Goal: Information Seeking & Learning: Check status

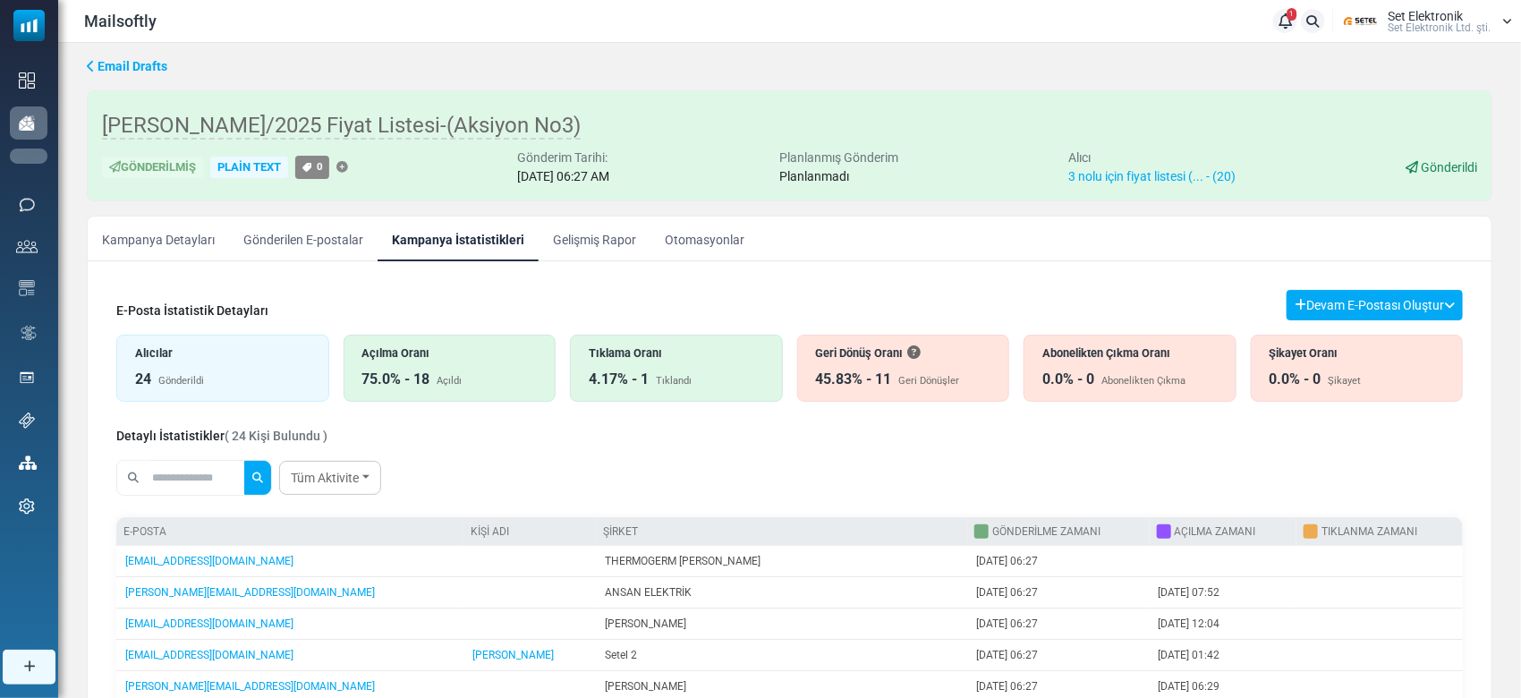
click at [0, 0] on link "Kampanyalar" at bounding box center [0, 0] width 0 height 0
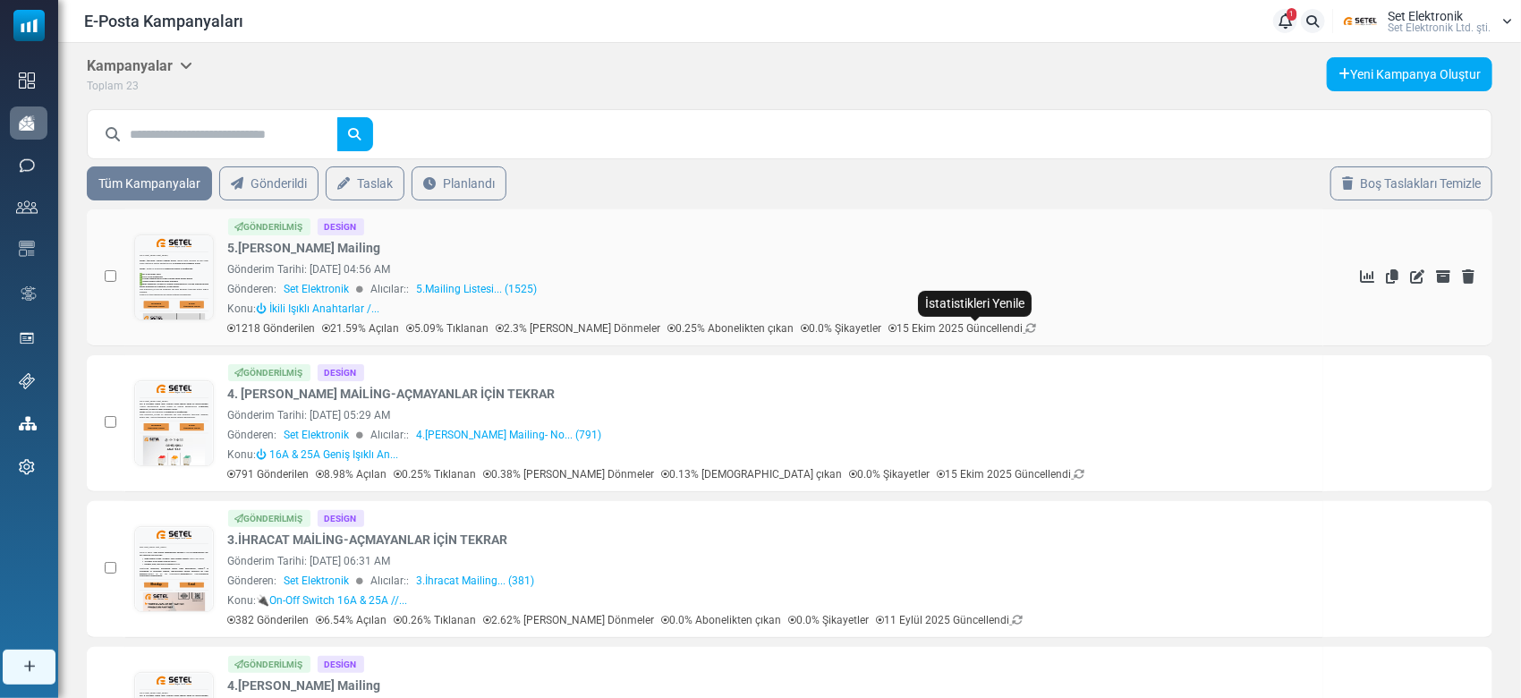
click at [1026, 326] on icon at bounding box center [1031, 328] width 11 height 11
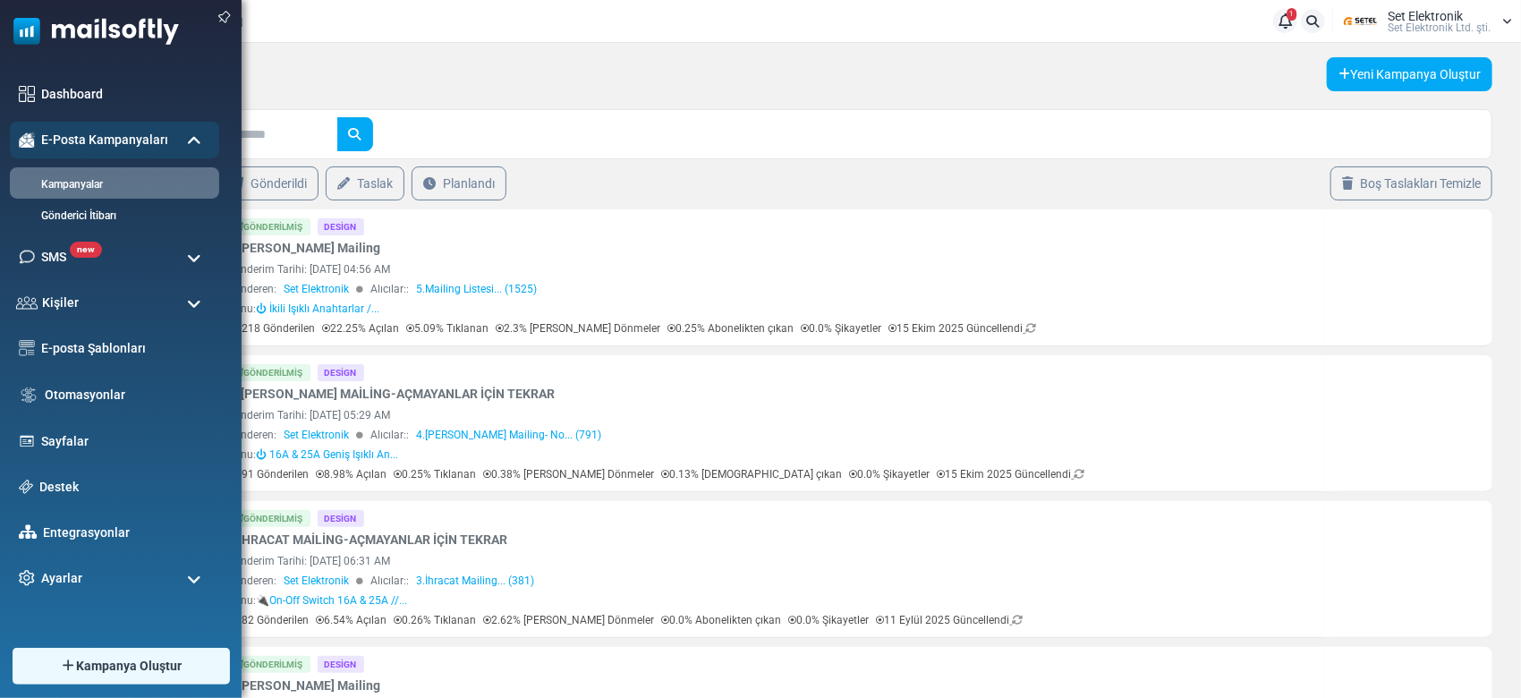
click at [109, 45] on img at bounding box center [89, 27] width 179 height 54
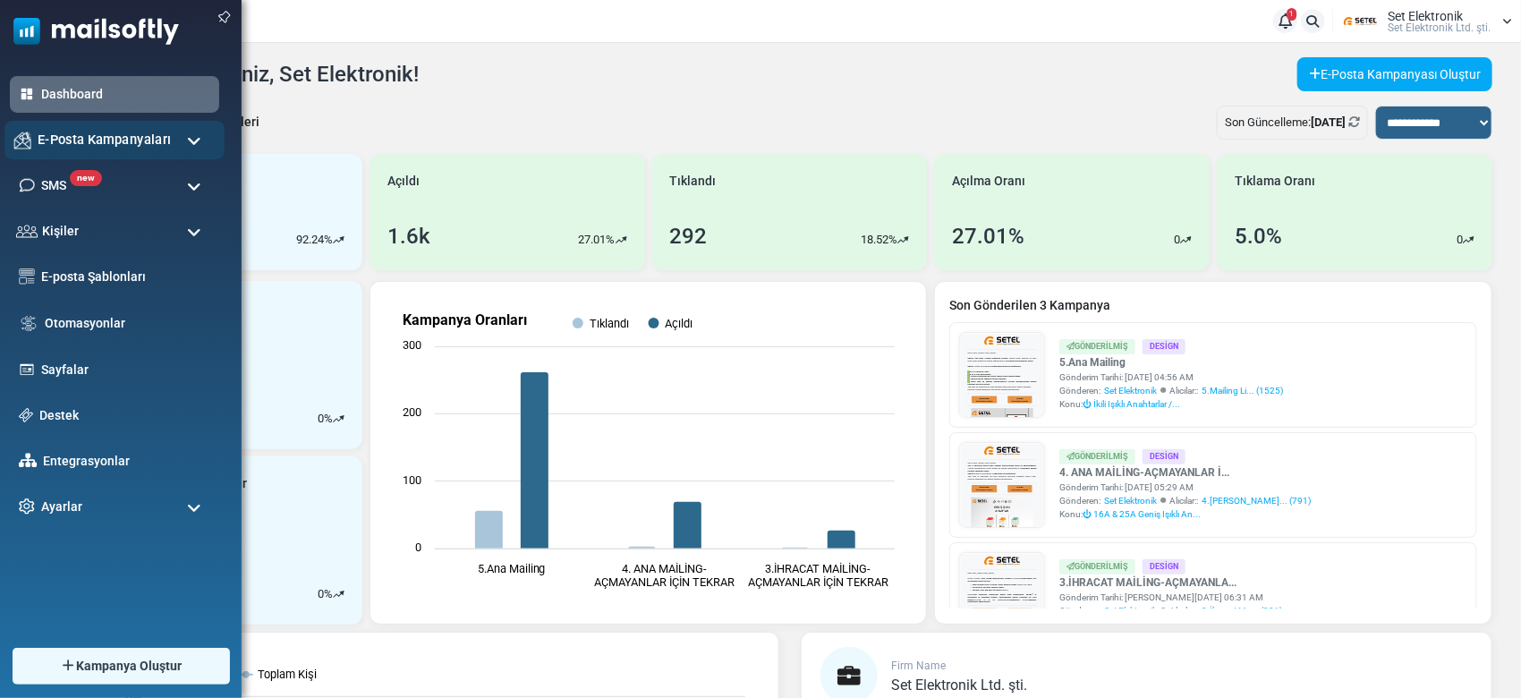
click at [71, 151] on div "E-Posta Kampanyaları" at bounding box center [114, 140] width 220 height 38
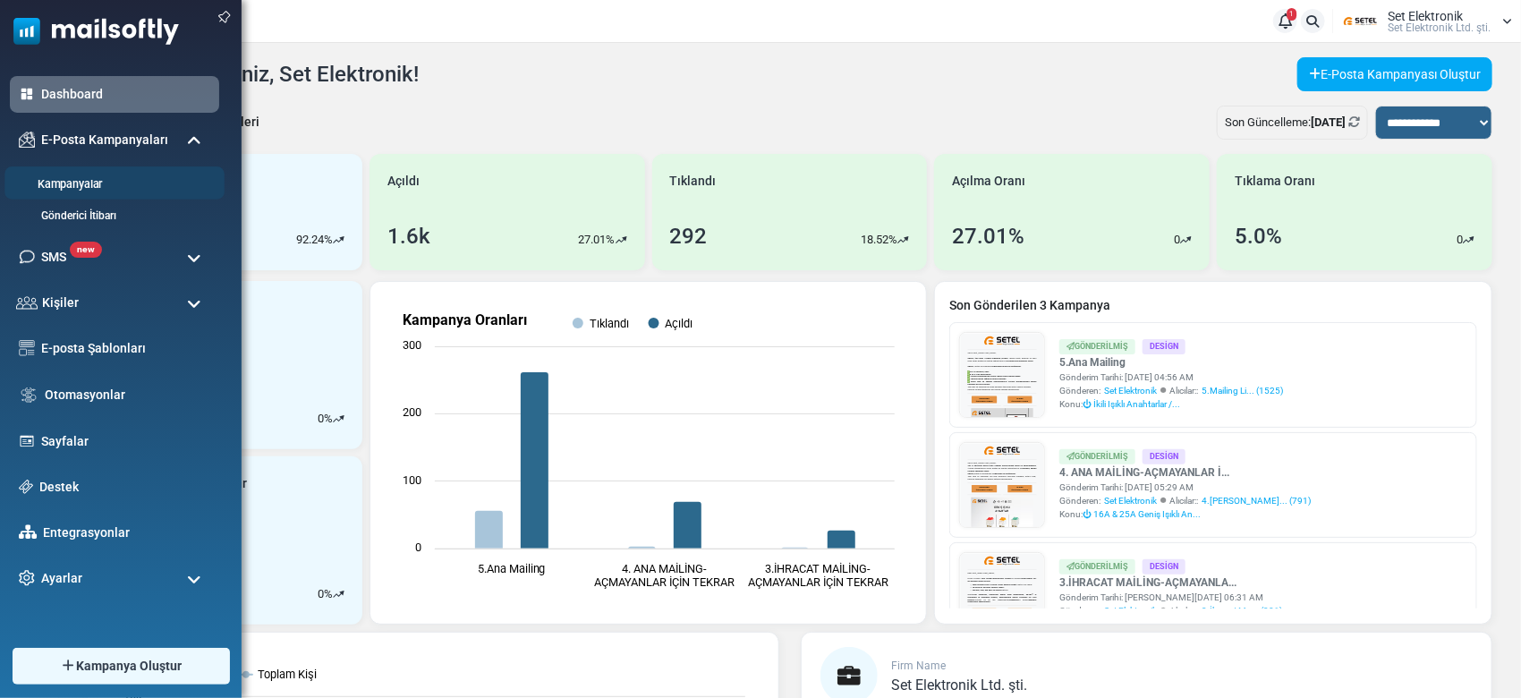
click at [81, 187] on link "Kampanyalar" at bounding box center [111, 184] width 215 height 17
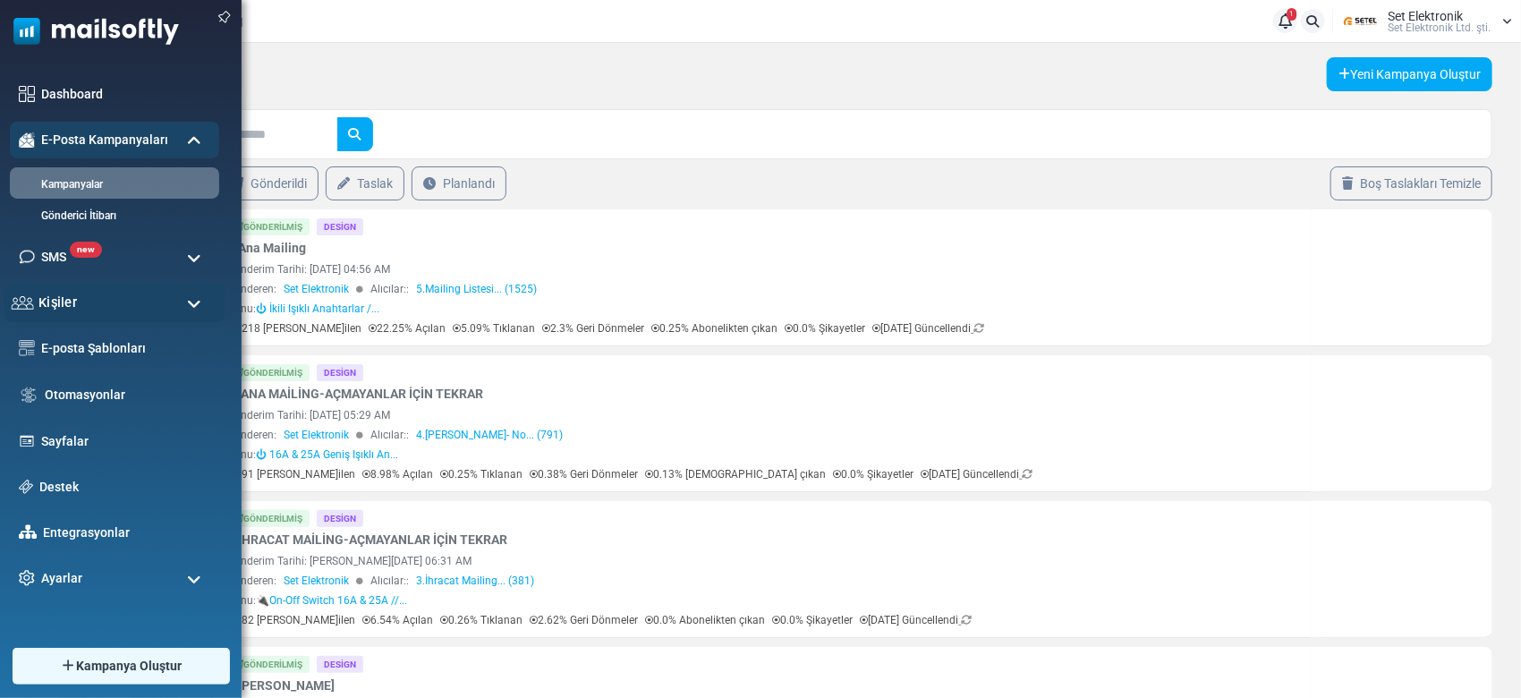
click at [144, 296] on div "Kişiler" at bounding box center [114, 303] width 220 height 38
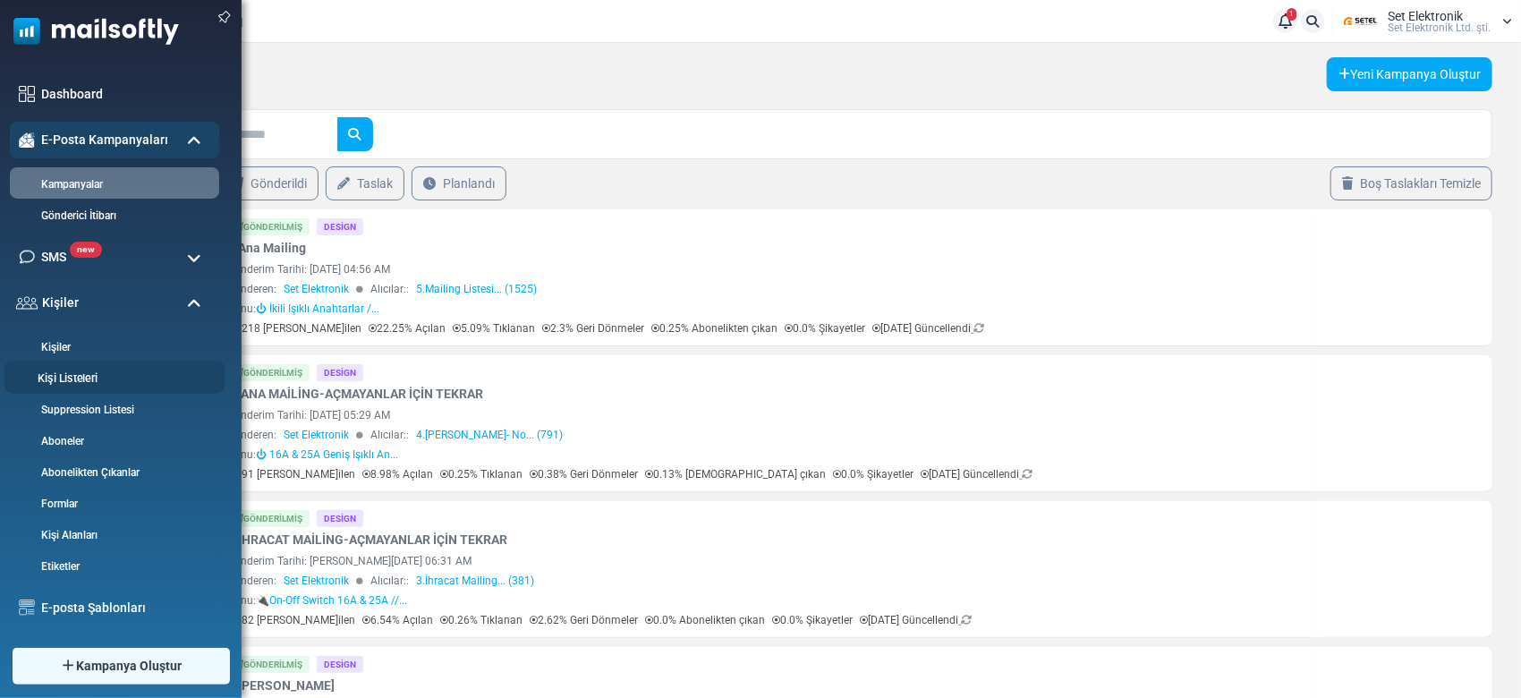
click at [106, 370] on link "Kişi Listeleri" at bounding box center [111, 378] width 215 height 17
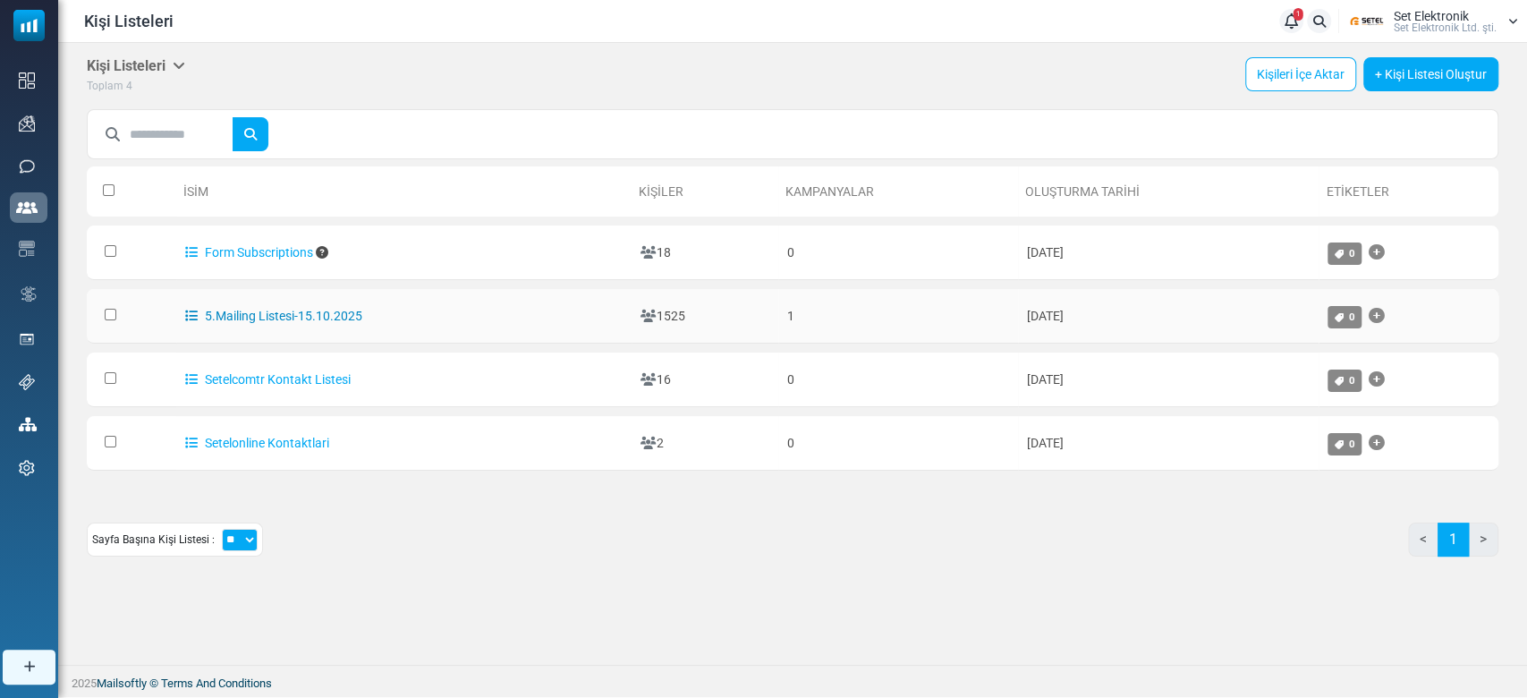
click at [259, 310] on link "5.Mailing Listesi-15.10.2025" at bounding box center [273, 316] width 177 height 14
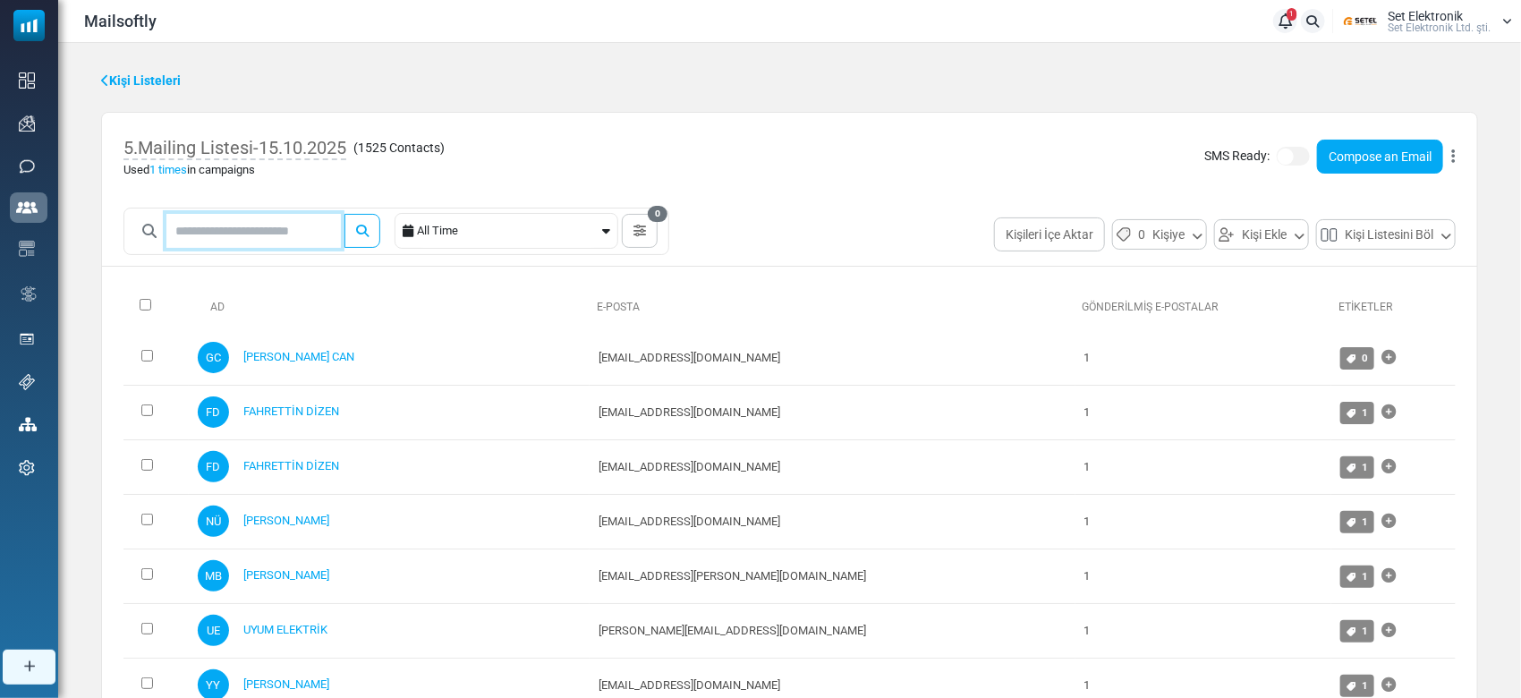
click at [258, 232] on input "text" at bounding box center [253, 231] width 174 height 34
type input "****"
click at [344, 214] on button "submit" at bounding box center [362, 231] width 36 height 34
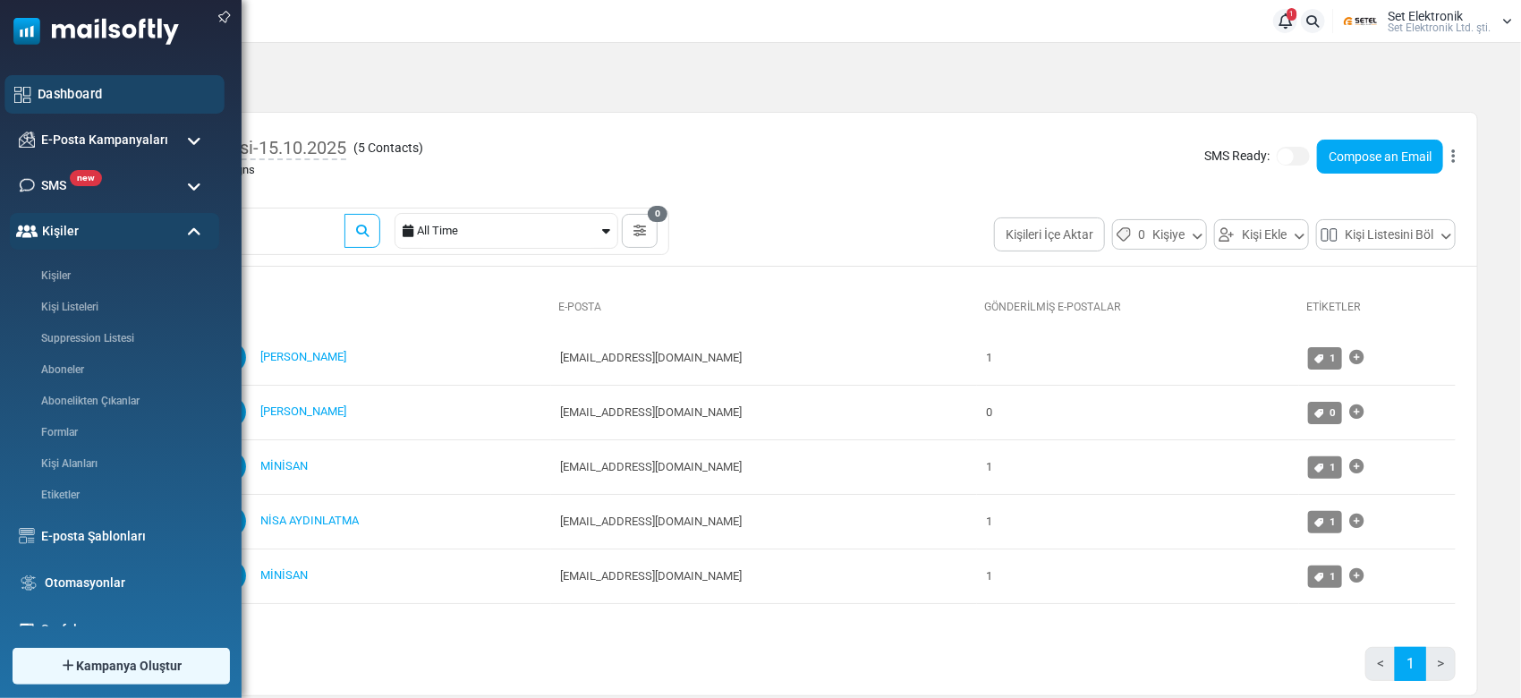
click at [40, 87] on link "Dashboard" at bounding box center [126, 94] width 177 height 20
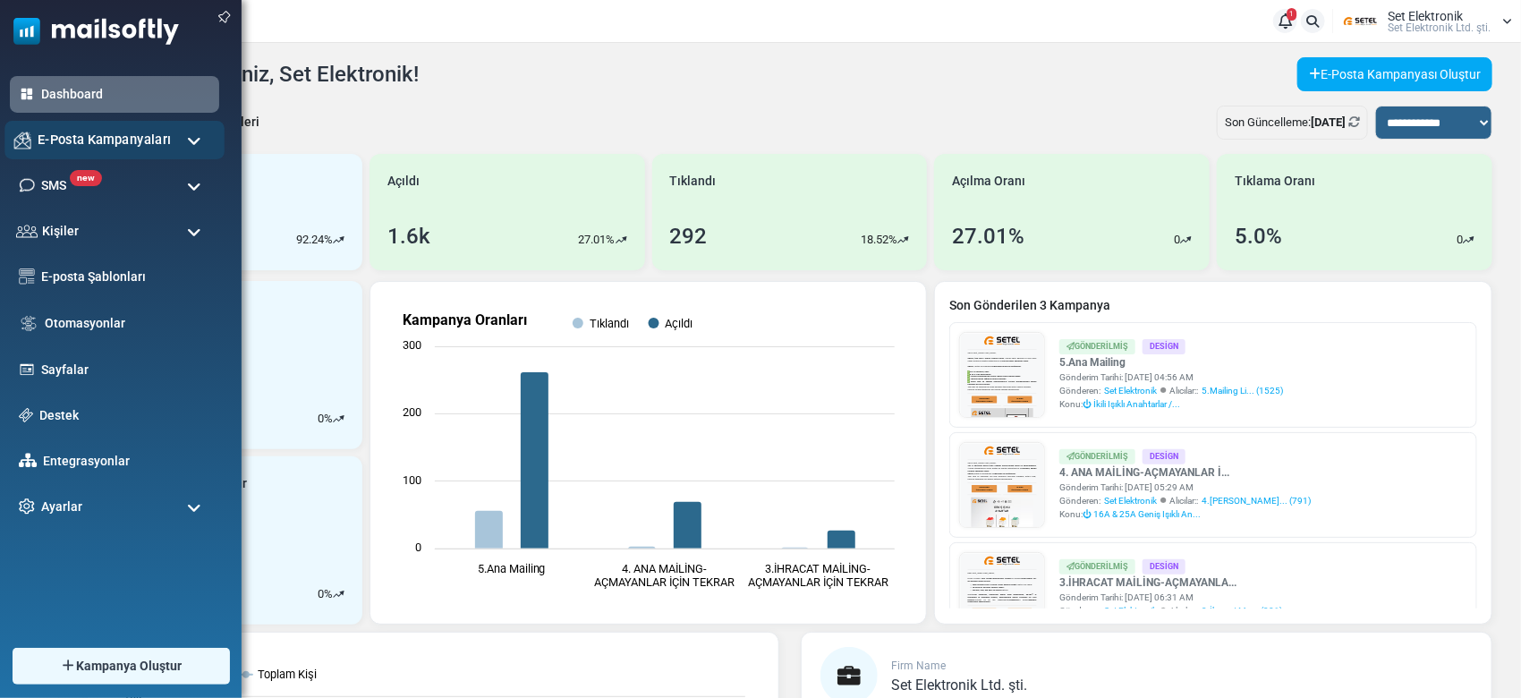
click at [95, 124] on div "E-Posta Kampanyaları" at bounding box center [114, 140] width 220 height 38
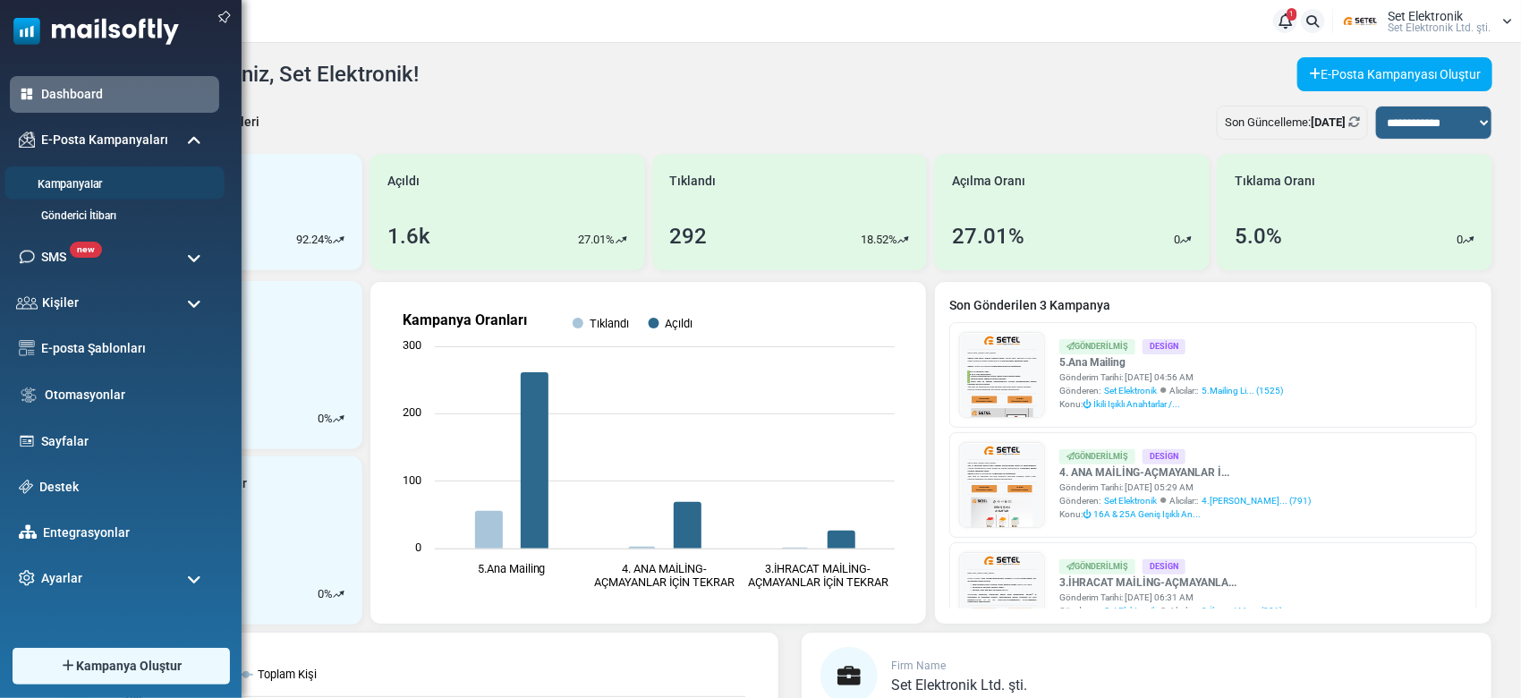
click at [92, 174] on li "Kampanyalar" at bounding box center [114, 182] width 220 height 33
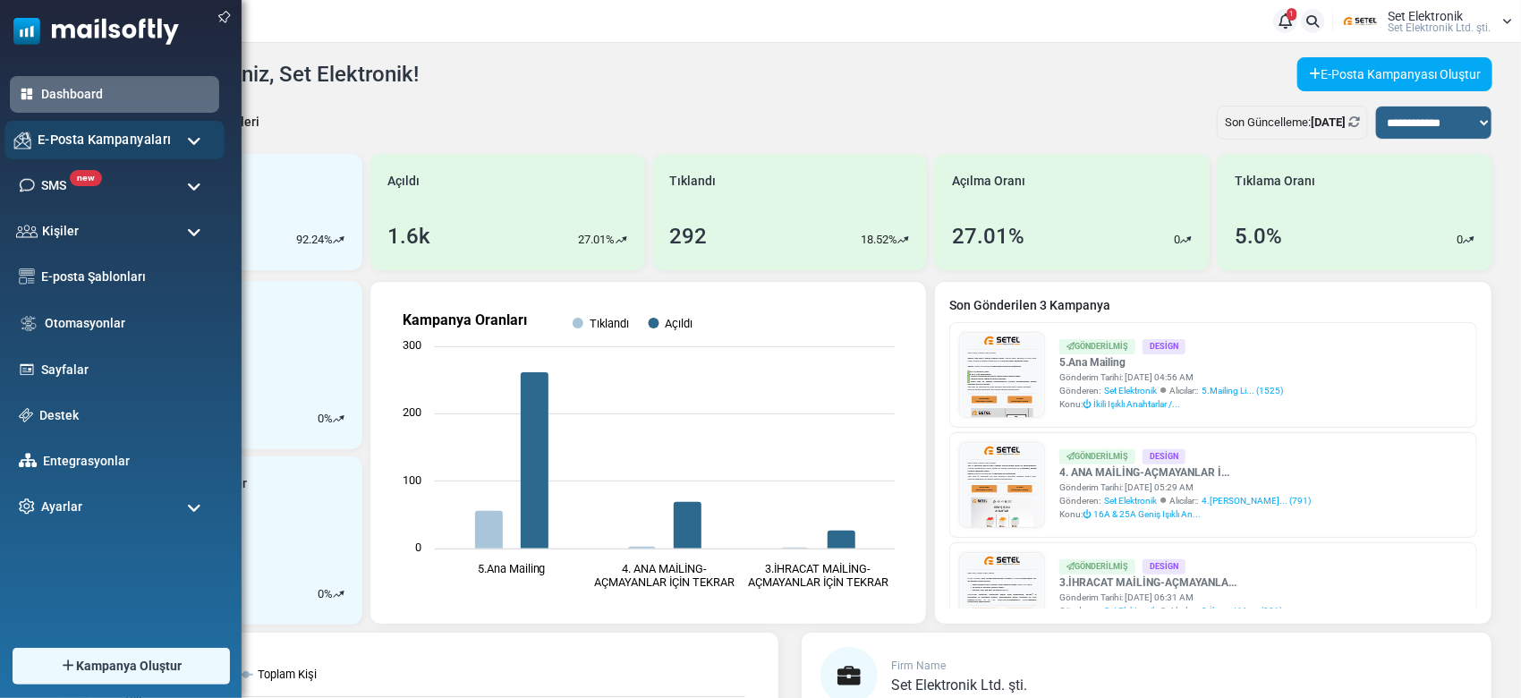
click at [167, 143] on div "E-Posta Kampanyaları" at bounding box center [114, 140] width 220 height 38
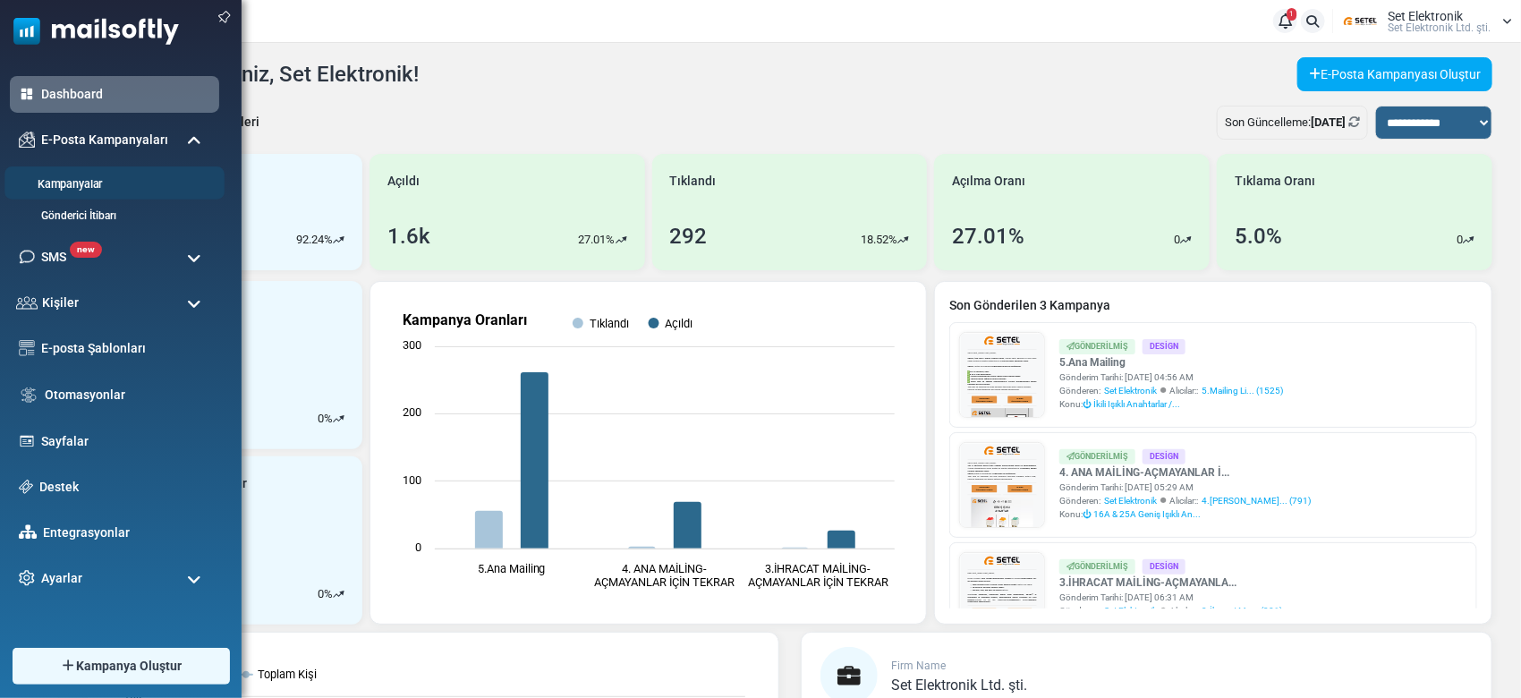
click at [82, 191] on link "Kampanyalar" at bounding box center [111, 184] width 215 height 17
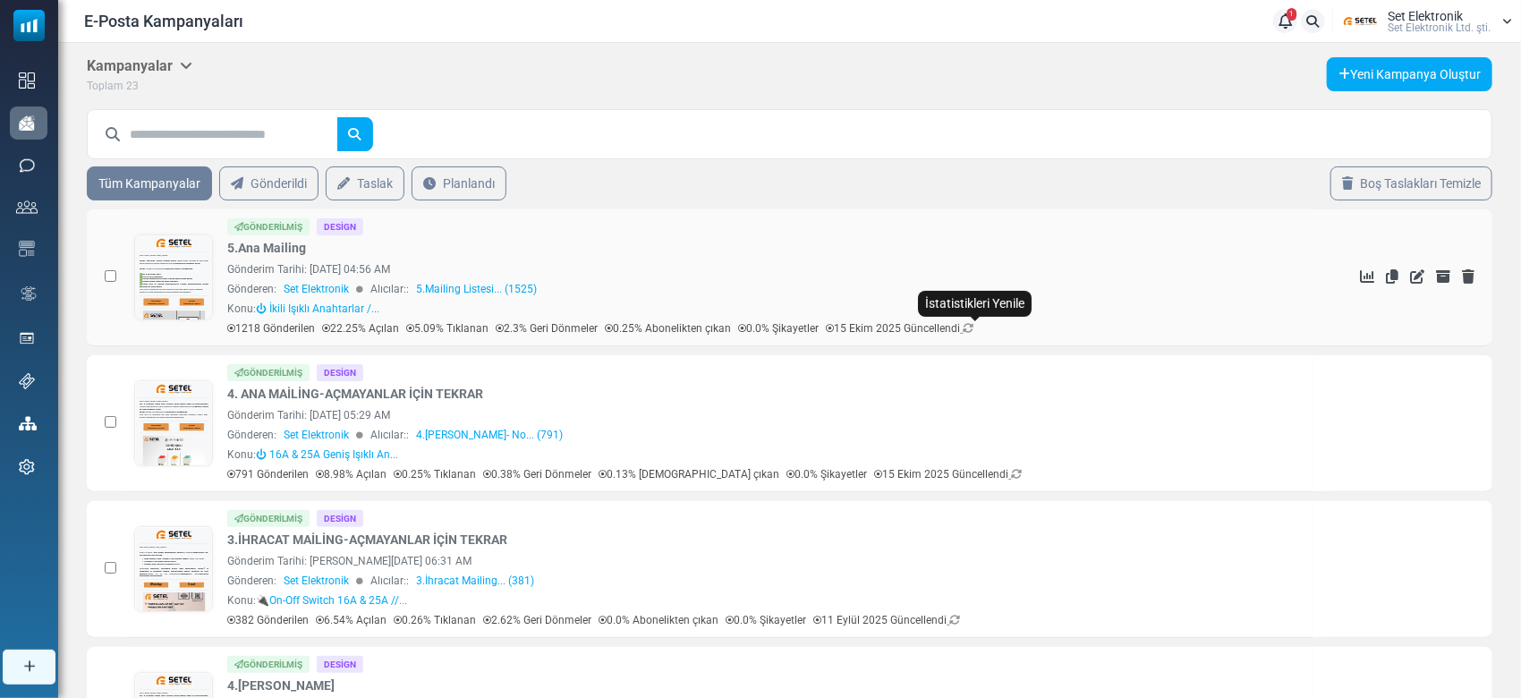
click at [973, 331] on icon at bounding box center [967, 328] width 11 height 11
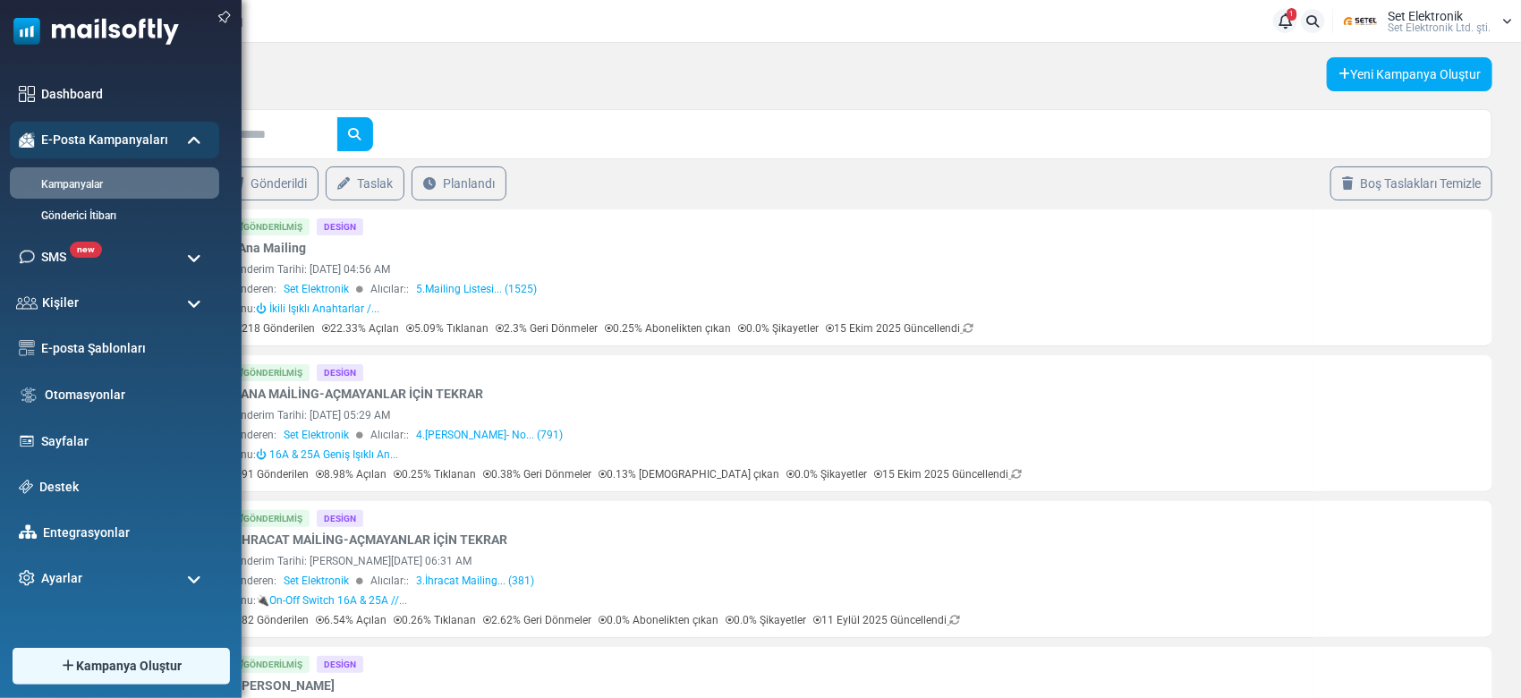
click at [8, 82] on ul "Dashboard E-Posta Kampanyaları Kampanyalar Gönderici İtibarı new SMS SMS Kampan…" at bounding box center [116, 336] width 233 height 521
click at [41, 87] on link "Dashboard" at bounding box center [126, 94] width 177 height 20
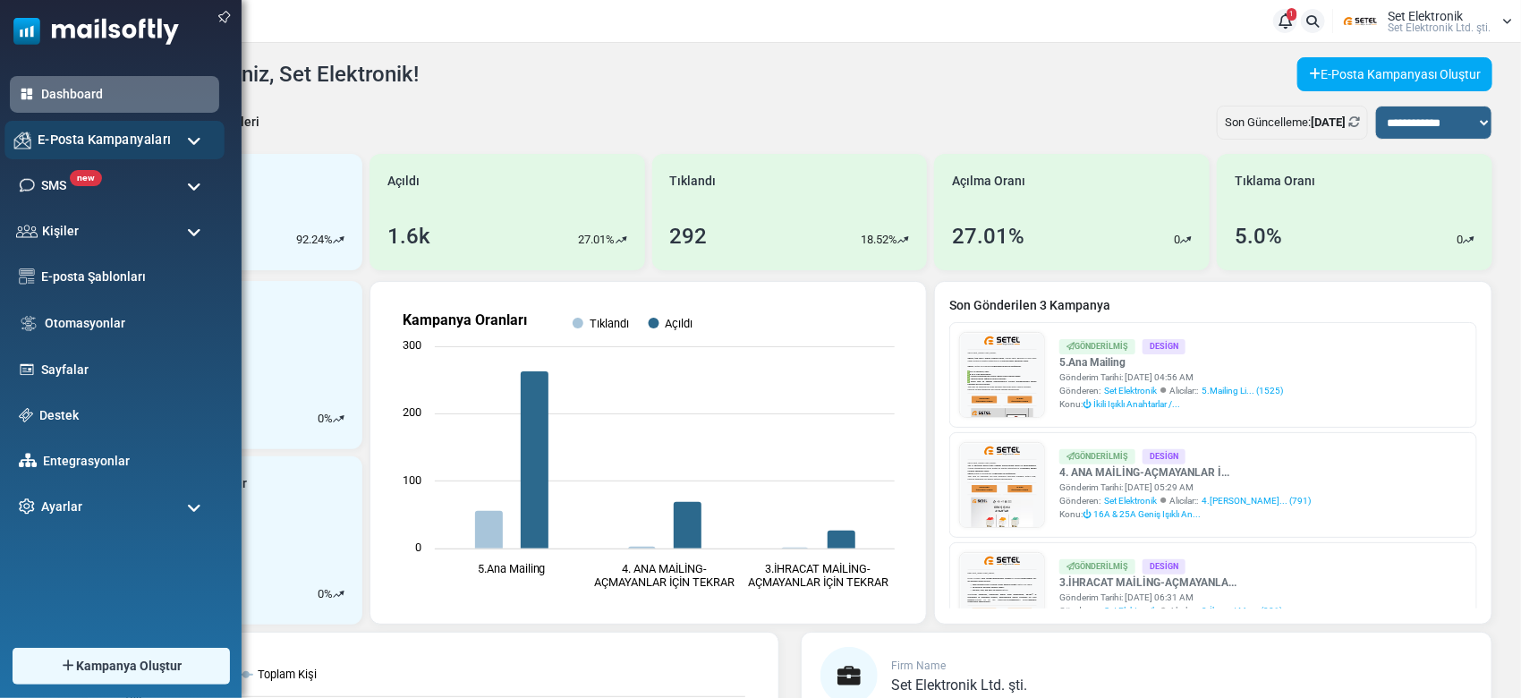
click at [160, 140] on span "E-Posta Kampanyaları" at bounding box center [104, 140] width 133 height 20
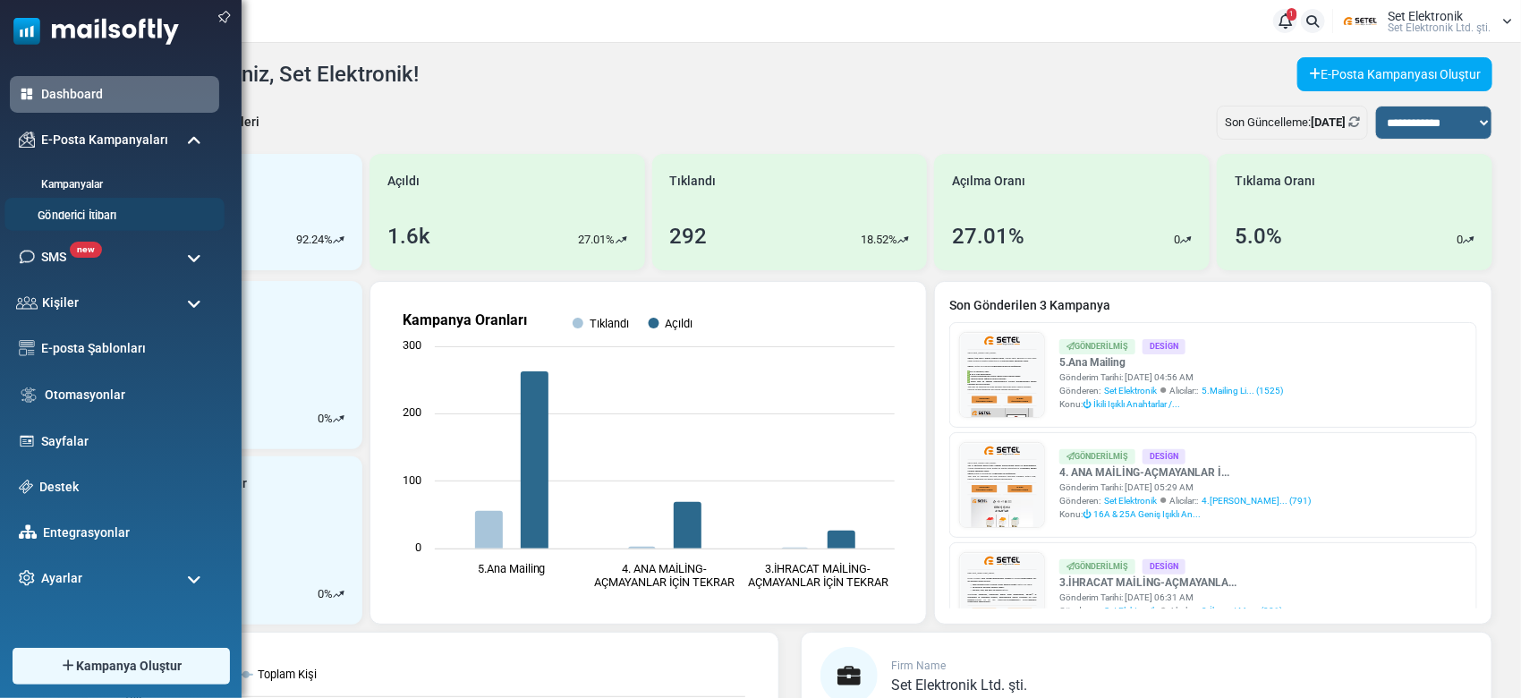
click at [146, 212] on link "Gönderici İtibarı" at bounding box center [111, 216] width 215 height 17
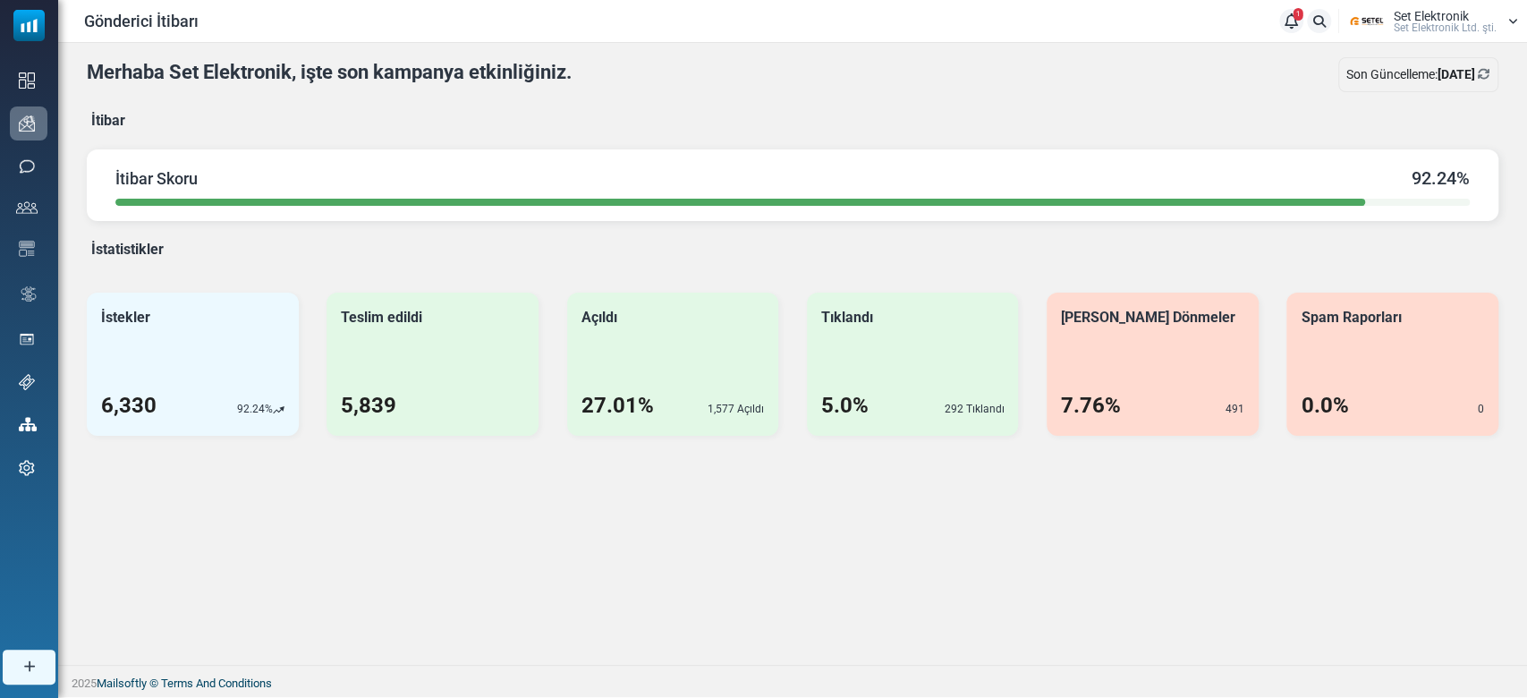
click at [1474, 76] on div "Son Güncelleme: July 3, 2025" at bounding box center [1418, 74] width 160 height 35
click at [1483, 72] on icon "Refresh Stats" at bounding box center [1484, 74] width 13 height 13
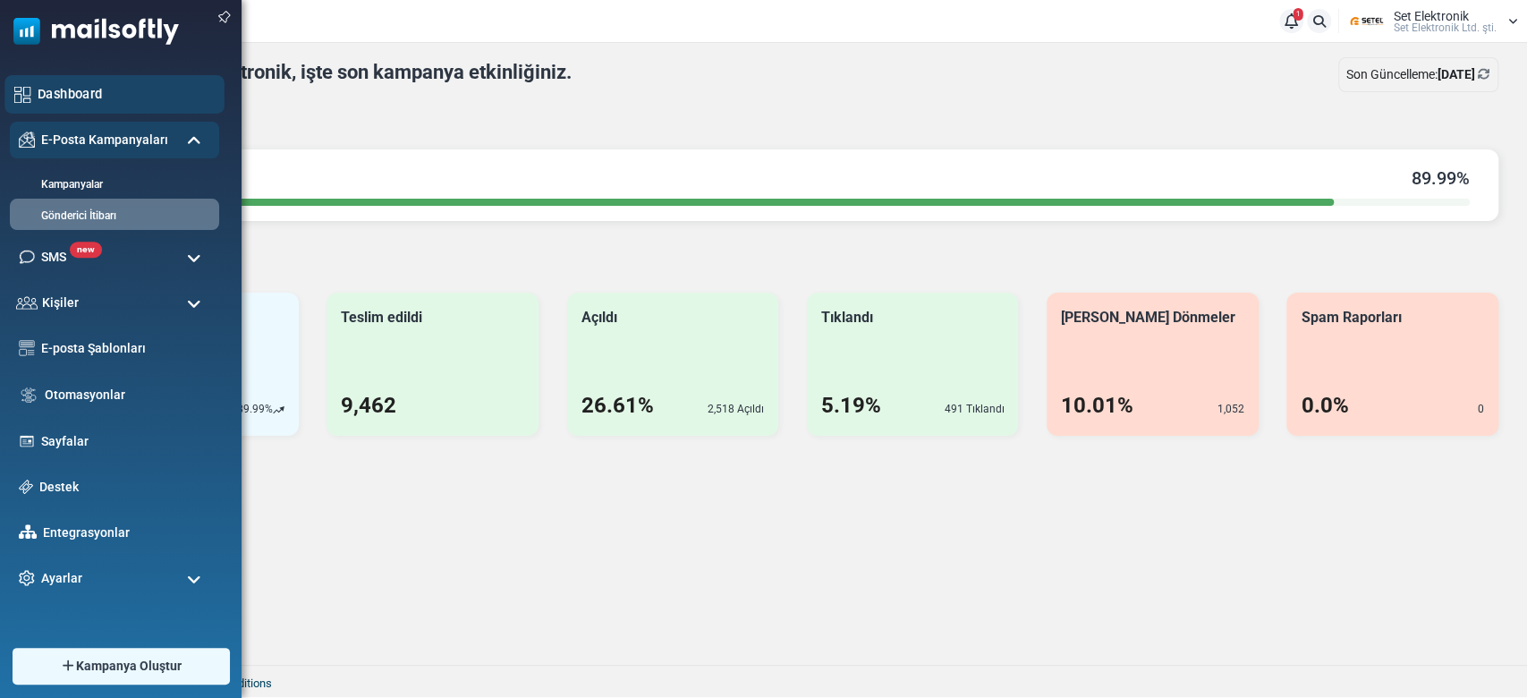
click at [40, 86] on link "Dashboard" at bounding box center [126, 94] width 177 height 20
